Goal: Book appointment/travel/reservation

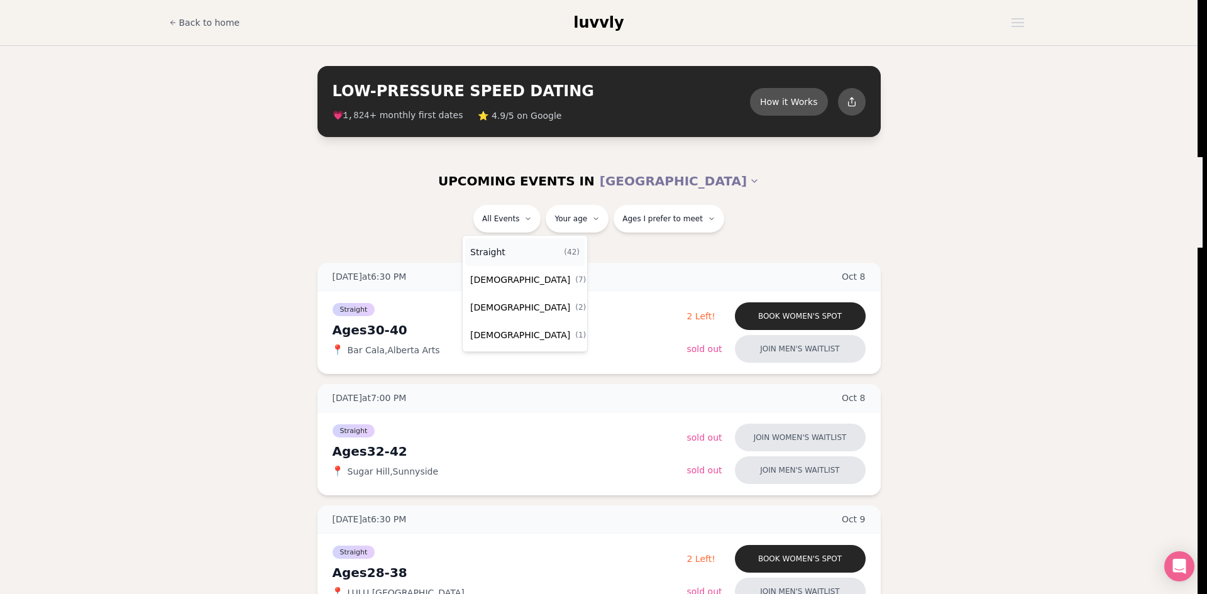
click at [514, 254] on div "Straight ( 42 )" at bounding box center [524, 252] width 119 height 28
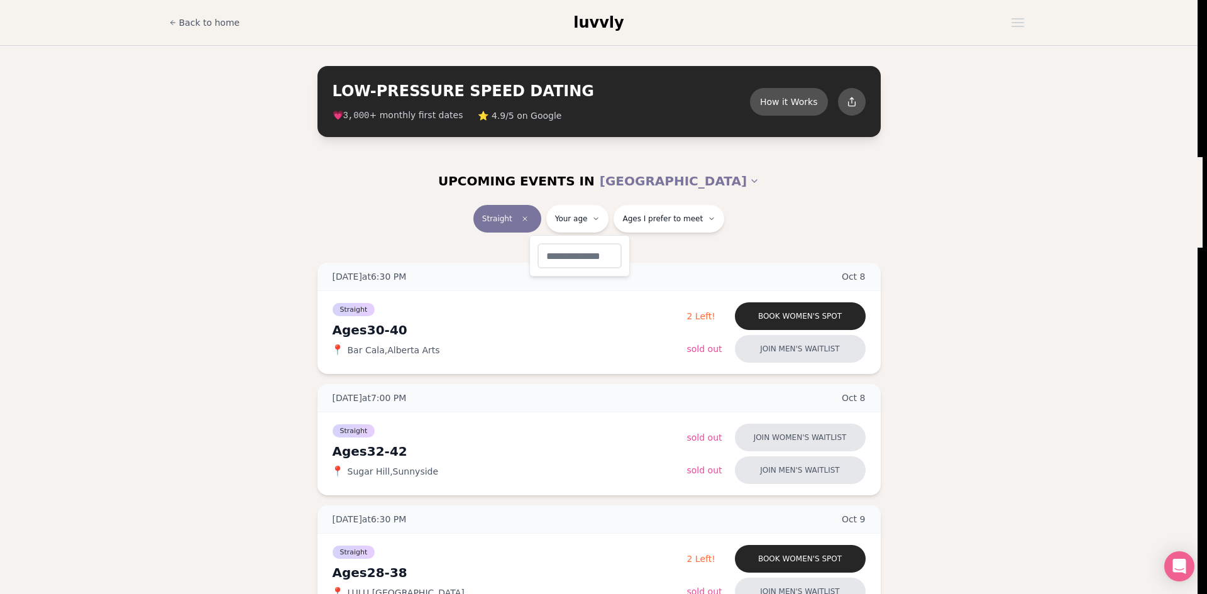
type input "**"
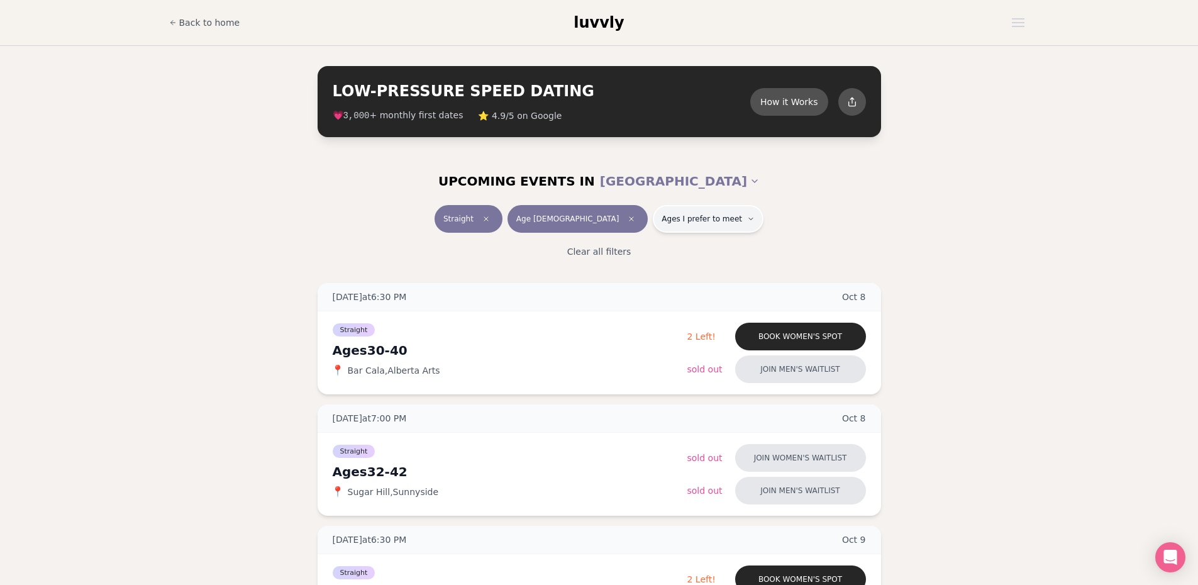
click at [683, 228] on button "Ages I prefer to meet" at bounding box center [708, 219] width 111 height 28
click at [674, 248] on span "Younger than me" at bounding box center [667, 249] width 75 height 13
click at [622, 248] on button "Younger than me" at bounding box center [617, 250] width 10 height 10
click at [272, 246] on div "Clear all filters" at bounding box center [599, 252] width 704 height 28
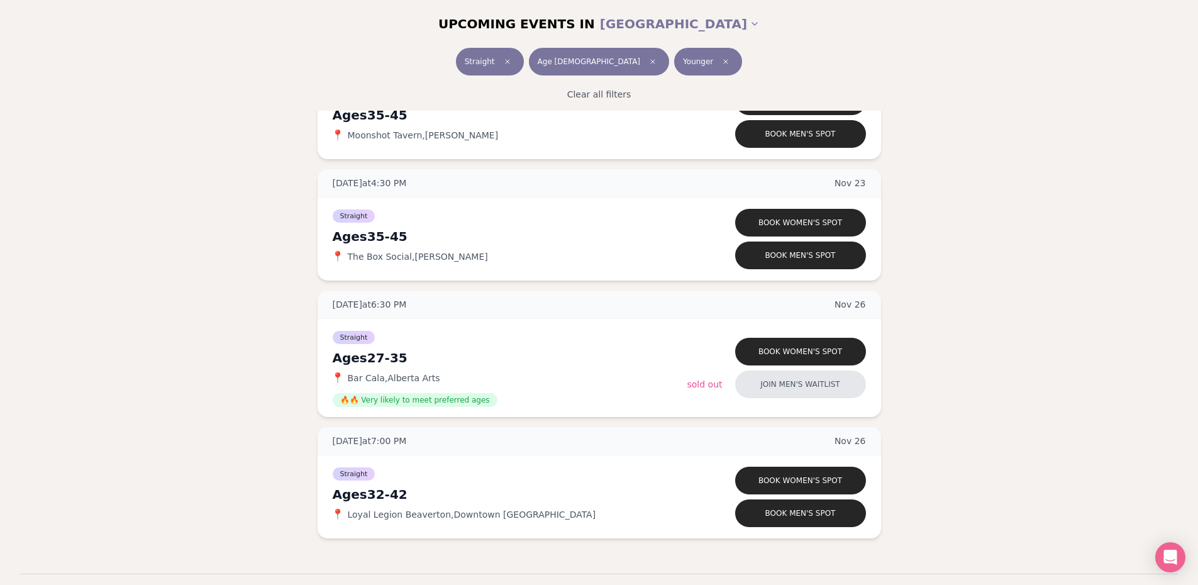
scroll to position [4526, 0]
click at [380, 402] on span "🔥🔥 Very likely to meet preferred ages" at bounding box center [415, 399] width 165 height 14
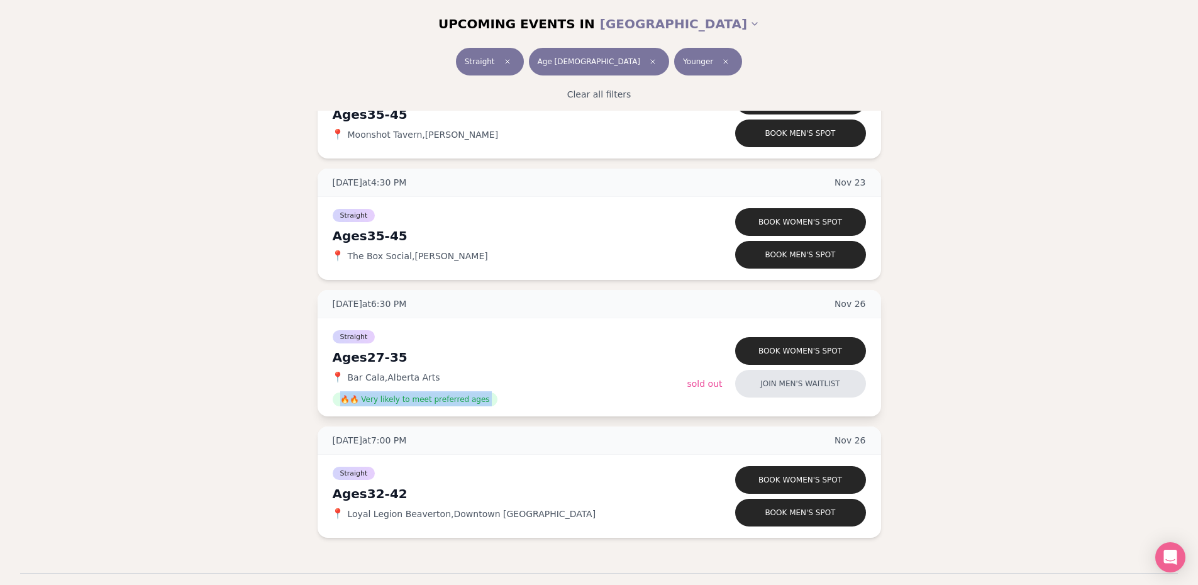
click at [380, 402] on span "🔥🔥 Very likely to meet preferred ages" at bounding box center [415, 399] width 165 height 14
